Goal: Task Accomplishment & Management: Complete application form

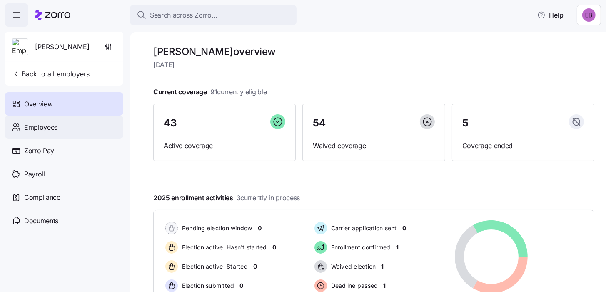
click at [51, 125] on span "Employees" at bounding box center [40, 127] width 33 height 10
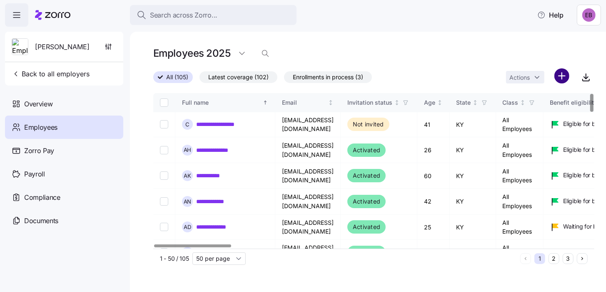
click at [561, 78] on html "**********" at bounding box center [303, 143] width 606 height 287
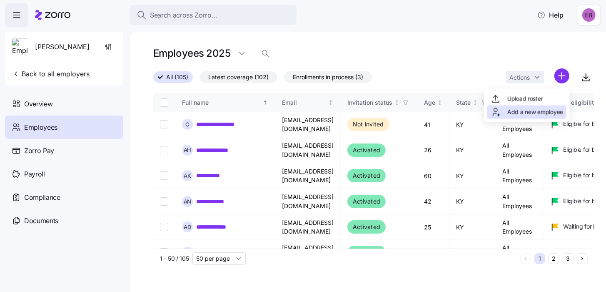
click at [531, 113] on span "Add a new employee" at bounding box center [536, 112] width 56 height 8
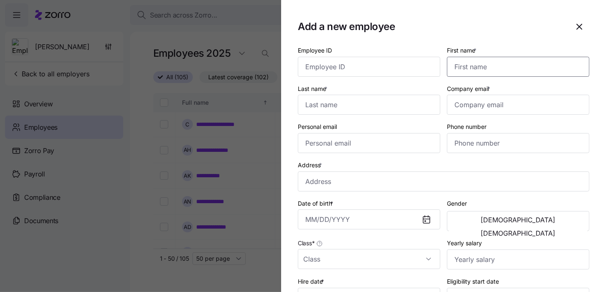
click at [462, 68] on input "First name *" at bounding box center [518, 67] width 143 height 20
type input "j"
type input "[PERSON_NAME]"
type input "[PERSON_NAME][EMAIL_ADDRESS][PERSON_NAME][DOMAIN_NAME]"
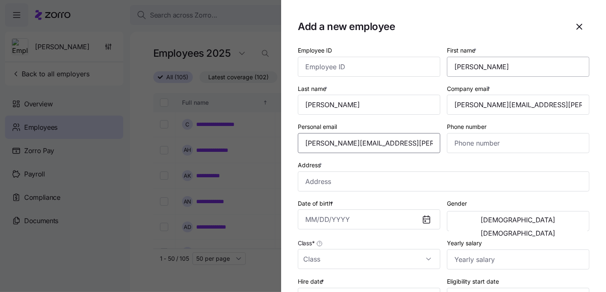
type input "[PERSON_NAME][EMAIL_ADDRESS][PERSON_NAME][DOMAIN_NAME]"
type input "[PHONE_NUMBER]"
click at [351, 179] on input "Address *" at bounding box center [444, 181] width 292 height 20
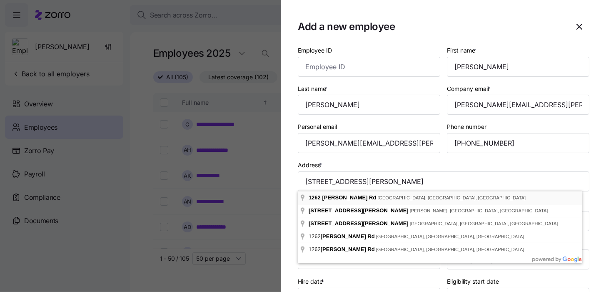
type input "[STREET_ADDRESS][PERSON_NAME]"
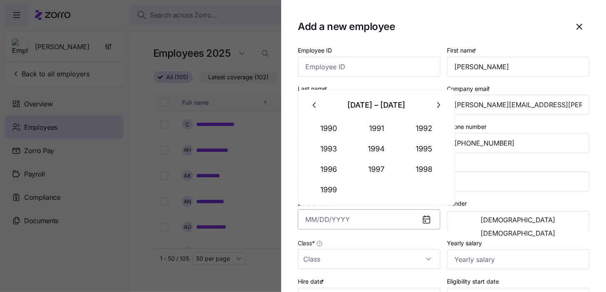
click at [334, 218] on input "Date of birth *" at bounding box center [369, 219] width 143 height 20
type input "[DATE]"
click at [539, 230] on span "[DEMOGRAPHIC_DATA]" at bounding box center [518, 233] width 75 height 7
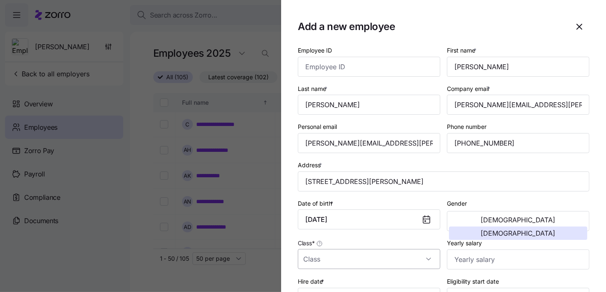
click at [342, 258] on input "Class *" at bounding box center [369, 259] width 143 height 20
click at [335, 231] on span "All Employees" at bounding box center [327, 232] width 38 height 9
type input "All Employees"
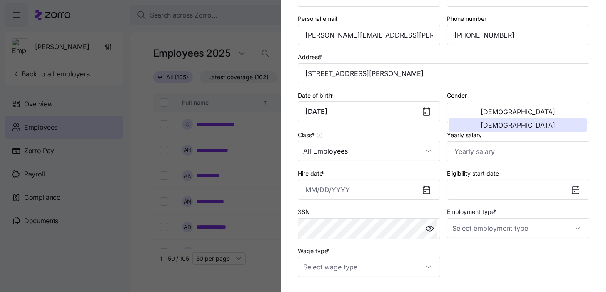
scroll to position [125, 0]
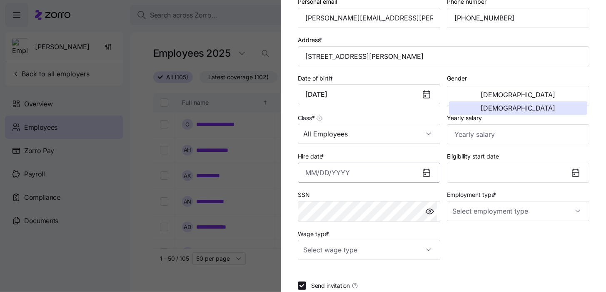
click at [333, 172] on input "Hire date *" at bounding box center [369, 173] width 143 height 20
type input "[DATE]"
click at [398, 193] on div "SSN" at bounding box center [369, 205] width 143 height 33
click at [453, 209] on input "Employment type *" at bounding box center [518, 211] width 143 height 20
click at [461, 238] on span "Full Time" at bounding box center [466, 234] width 24 height 9
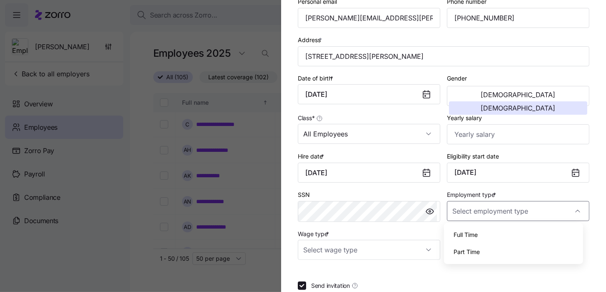
type input "Full Time"
click at [405, 249] on input "Wage type *" at bounding box center [369, 250] width 143 height 20
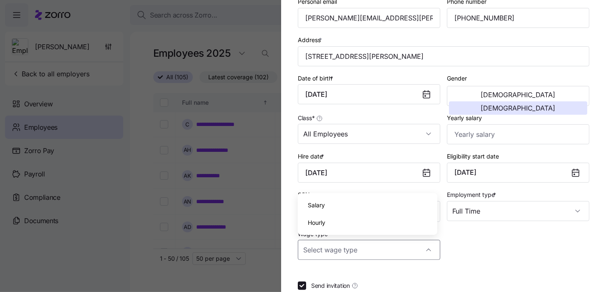
click at [386, 226] on div "Hourly" at bounding box center [367, 223] width 133 height 18
type input "Hourly"
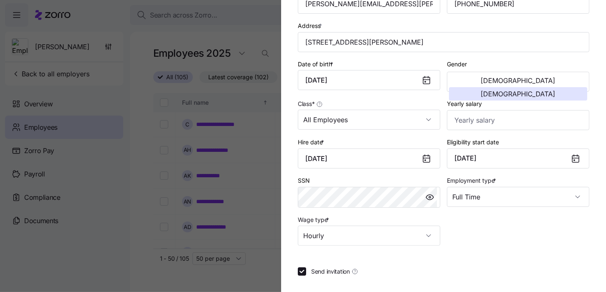
scroll to position [176, 0]
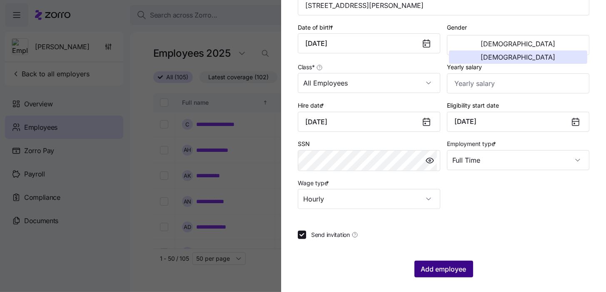
click at [434, 269] on span "Add employee" at bounding box center [443, 269] width 45 height 10
